Goal: Information Seeking & Learning: Learn about a topic

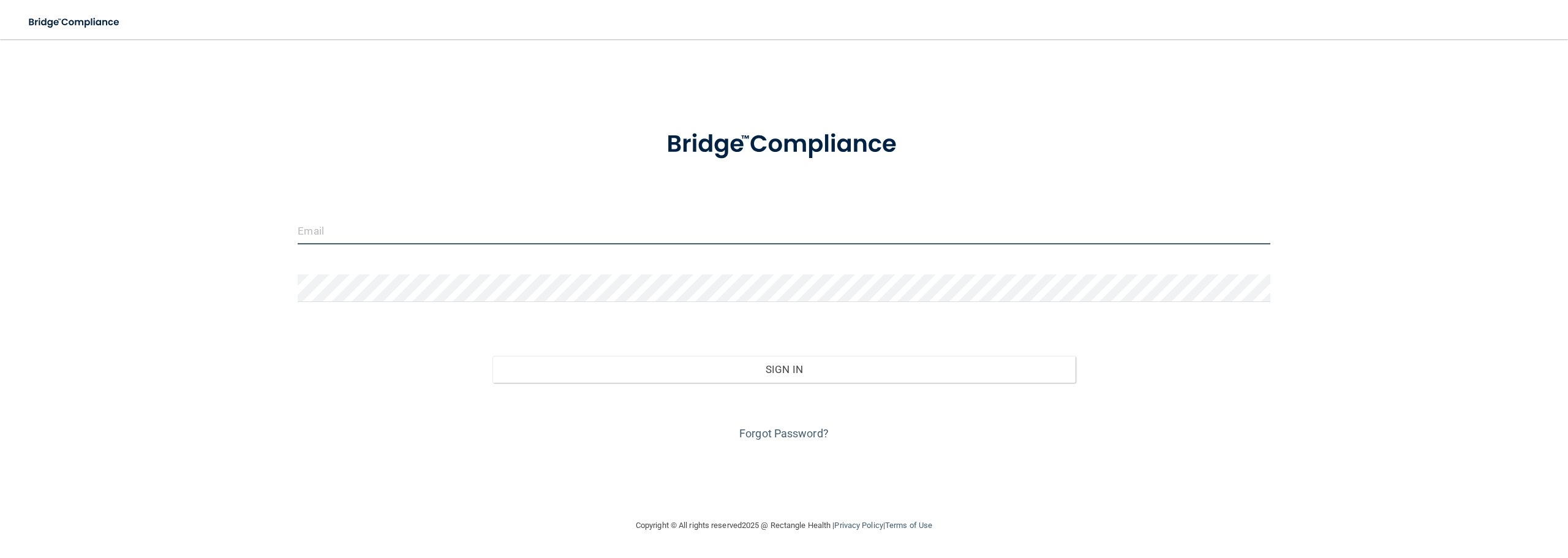
click at [319, 234] on input "email" at bounding box center [784, 230] width 972 height 28
type input "[EMAIL_ADDRESS][DOMAIN_NAME]"
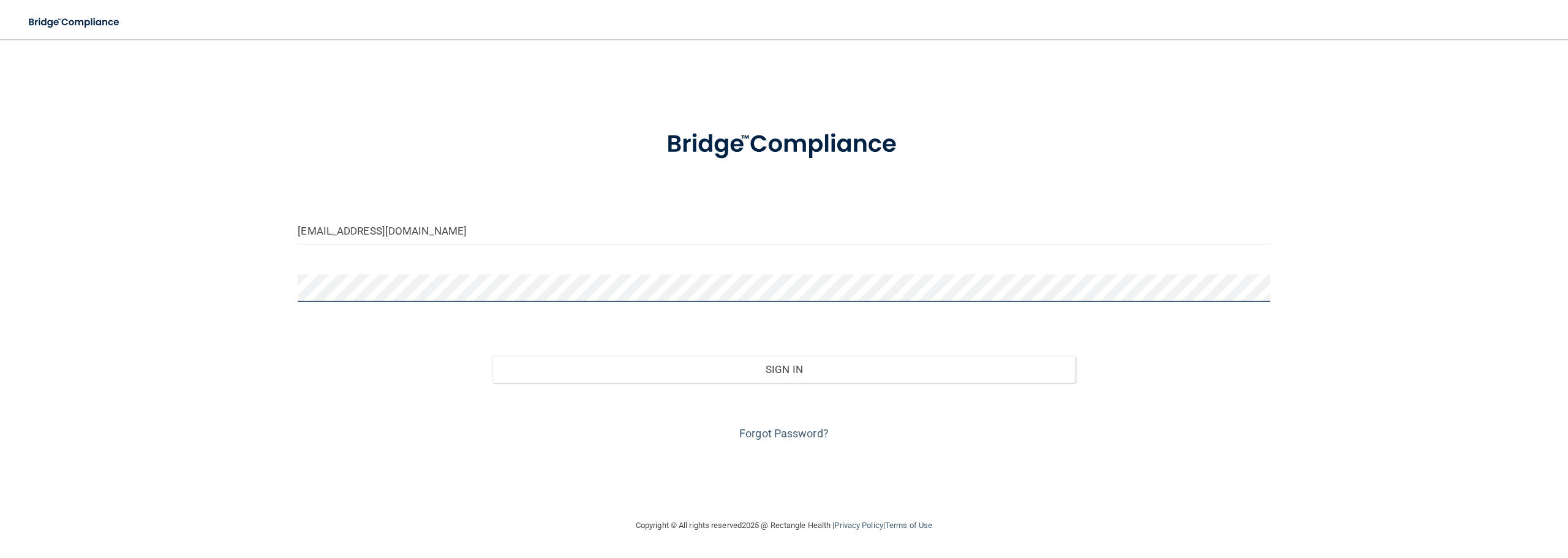
click at [492, 356] on button "Sign In" at bounding box center [784, 369] width 583 height 27
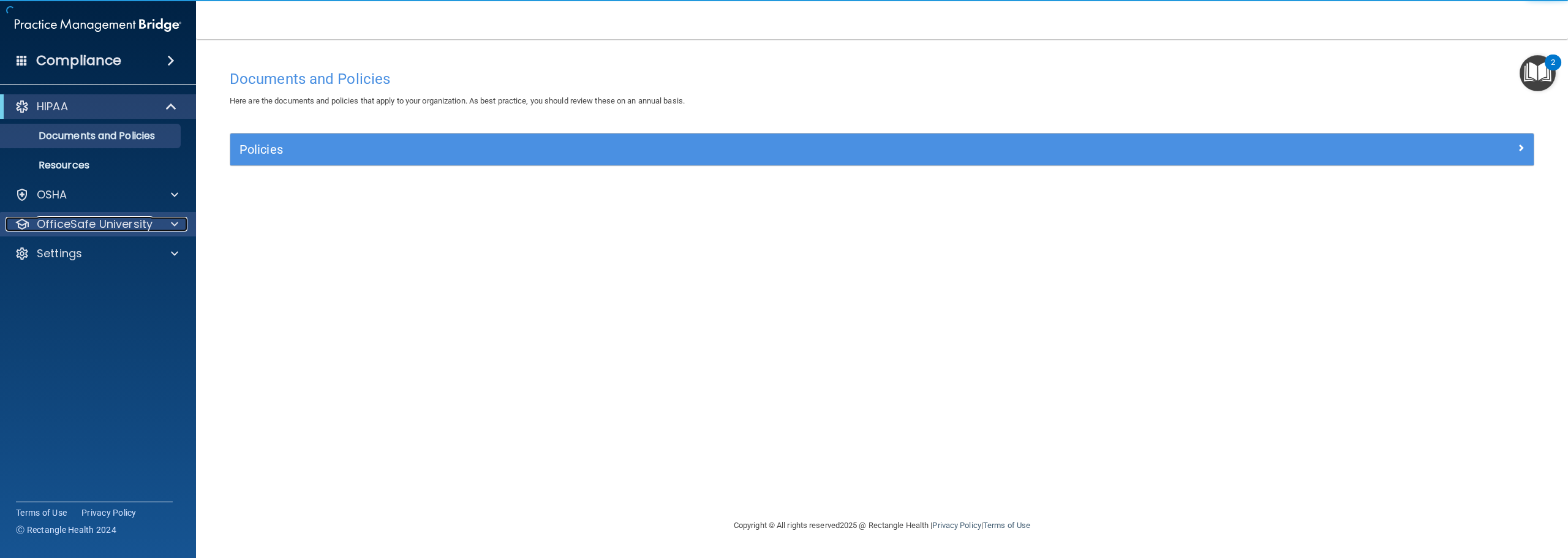
click at [172, 227] on span at bounding box center [174, 224] width 7 height 15
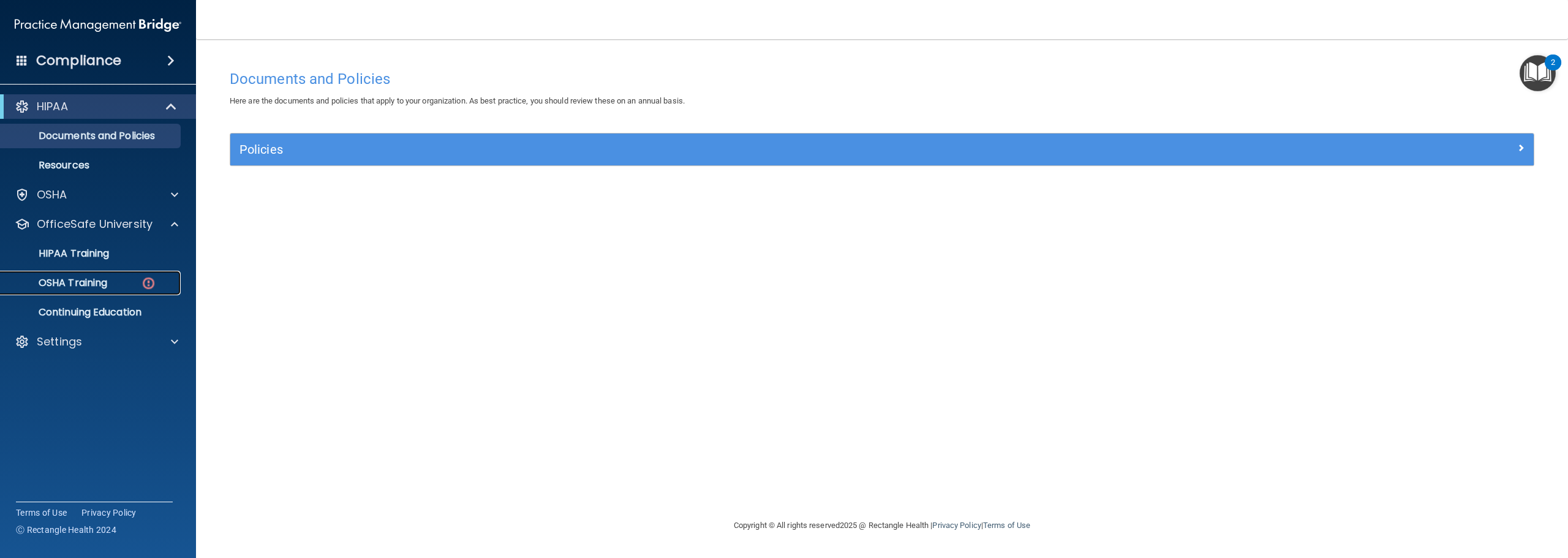
click at [102, 281] on p "OSHA Training" at bounding box center [58, 283] width 99 height 13
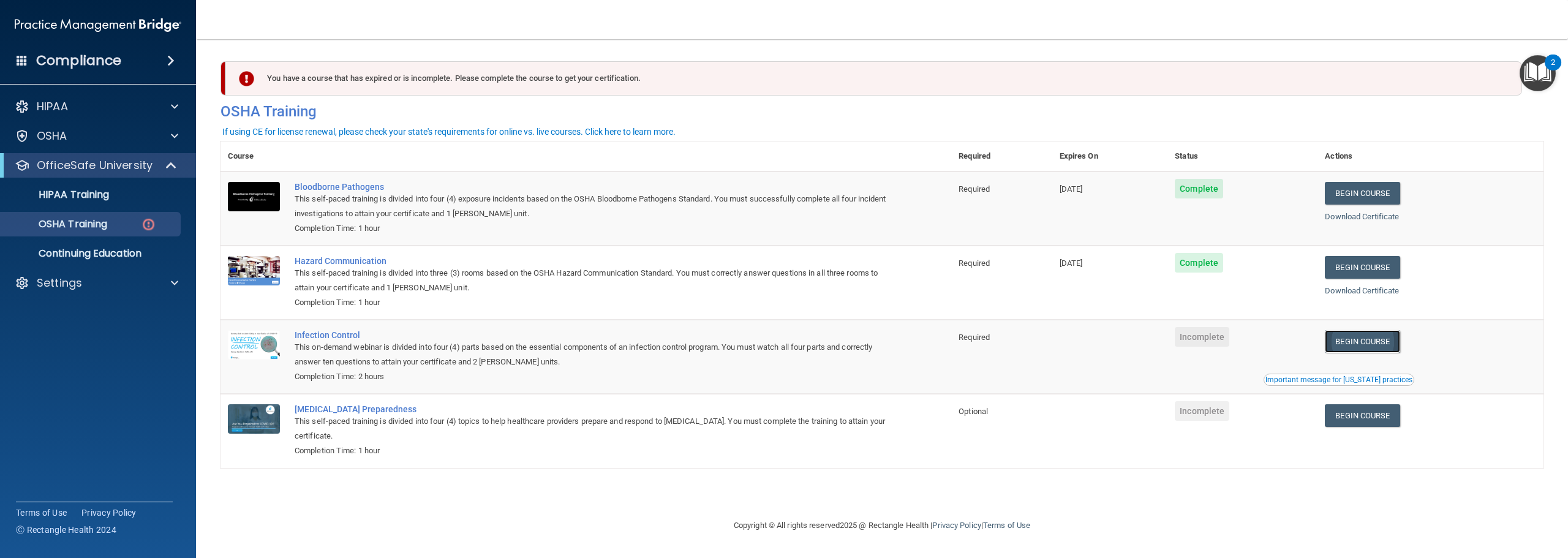
click at [1361, 346] on link "Begin Course" at bounding box center [1362, 341] width 75 height 23
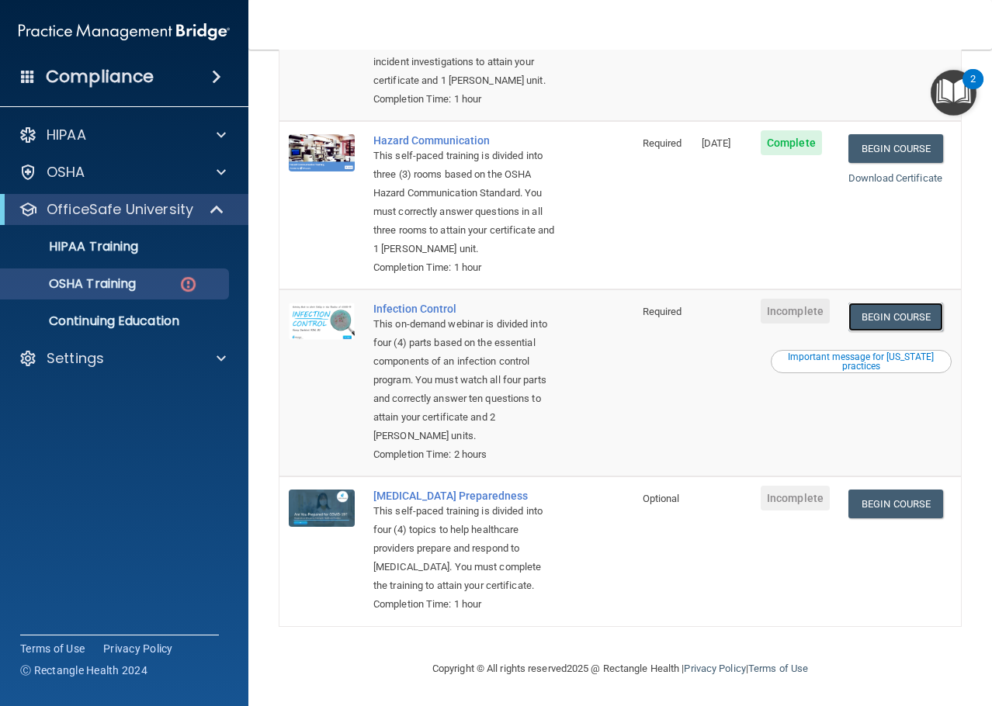
scroll to position [361, 0]
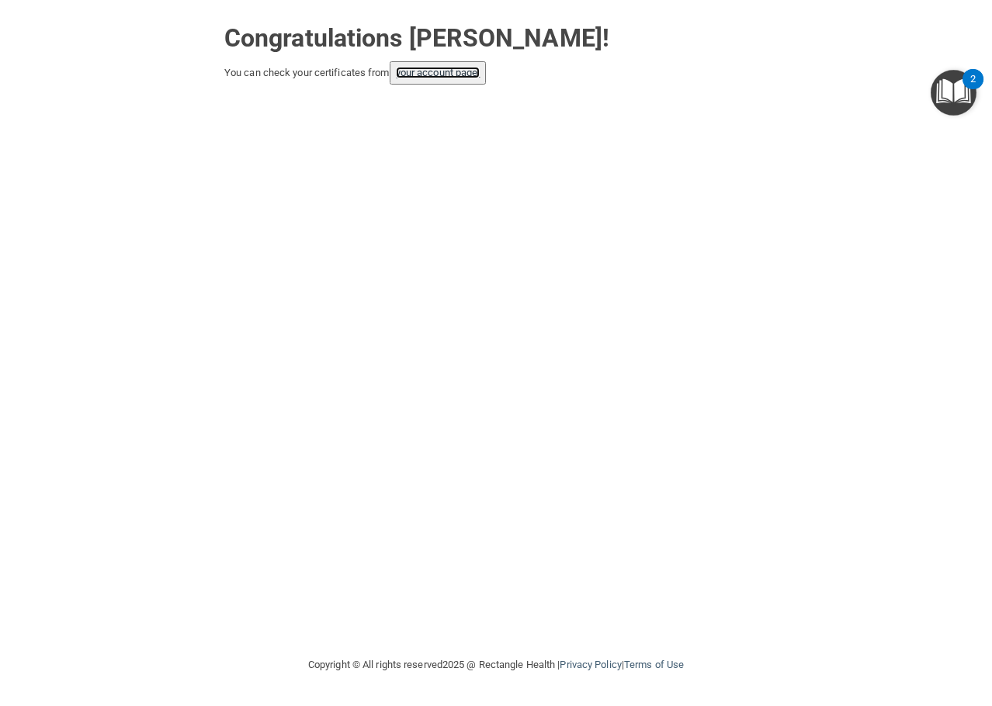
click at [416, 77] on link "your account page!" at bounding box center [438, 73] width 85 height 12
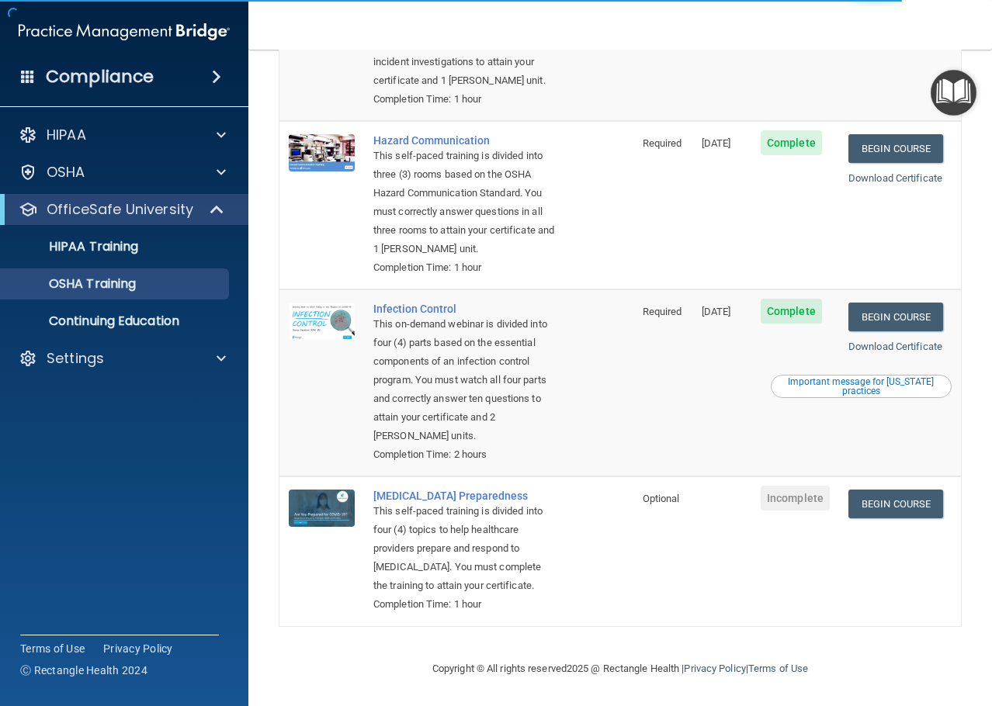
scroll to position [317, 0]
click at [868, 491] on link "Begin Course" at bounding box center [895, 504] width 95 height 29
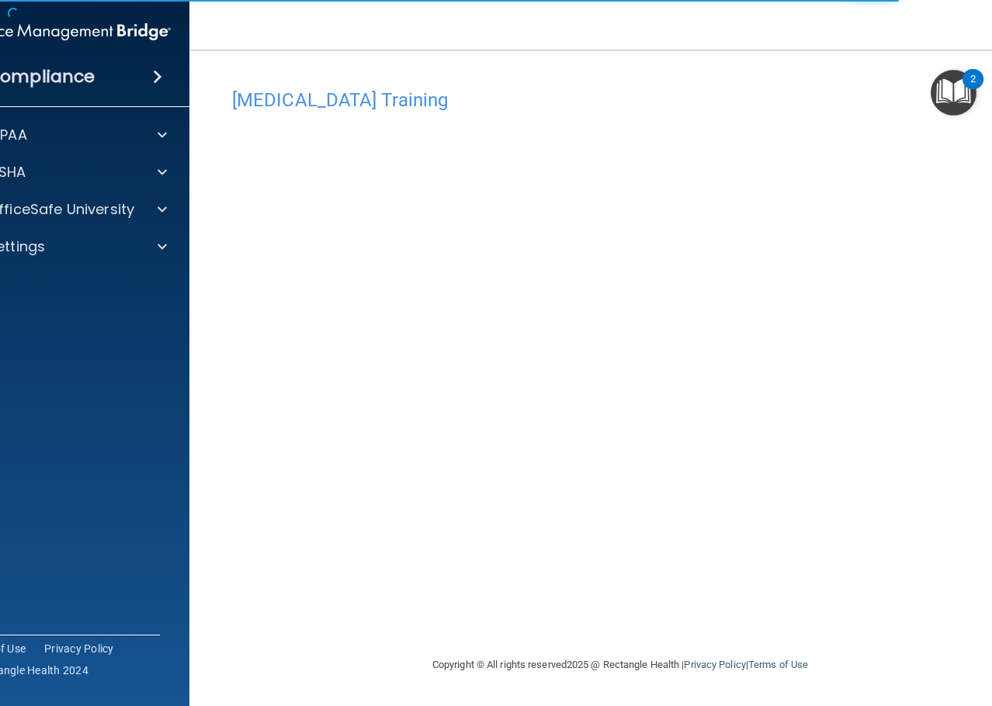
drag, startPoint x: 612, startPoint y: 626, endPoint x: 494, endPoint y: 620, distance: 118.1
click at [497, 620] on div "COVID-19 Training This course doesn’t expire until . Are you sure you want to t…" at bounding box center [619, 368] width 799 height 575
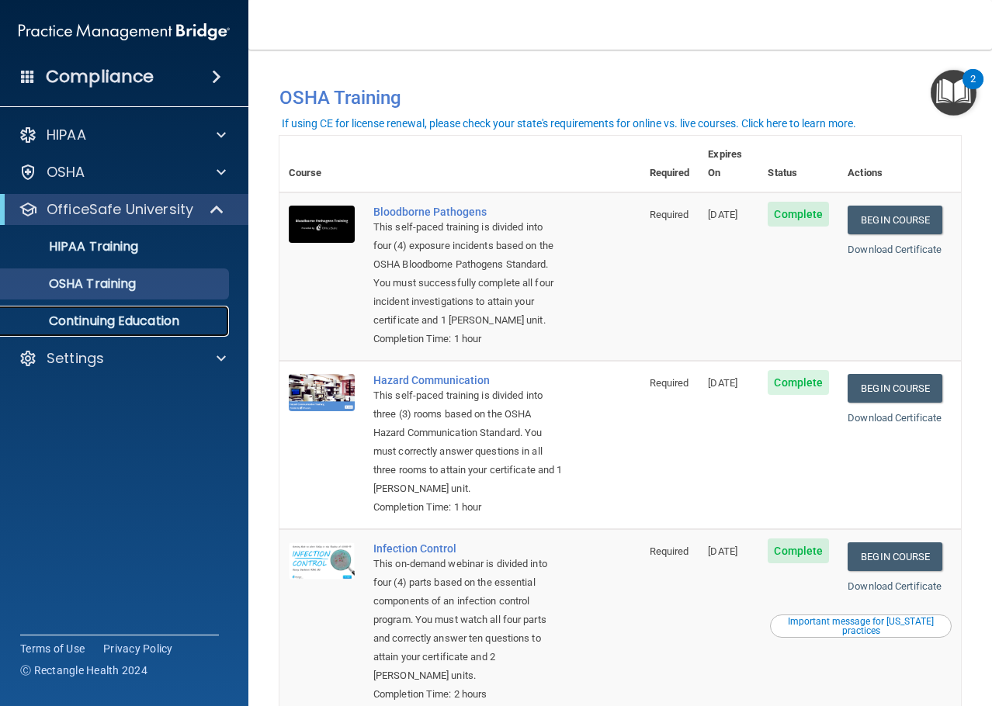
click at [179, 327] on p "Continuing Education" at bounding box center [116, 322] width 212 height 16
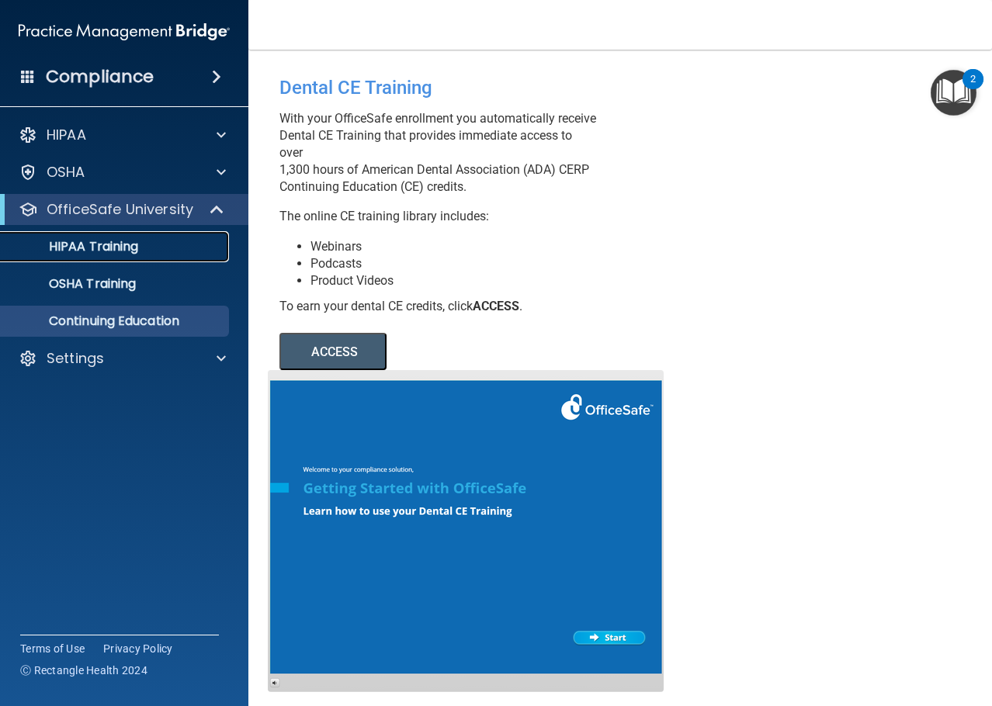
click at [71, 254] on p "HIPAA Training" at bounding box center [74, 247] width 128 height 16
